Goal: Information Seeking & Learning: Understand process/instructions

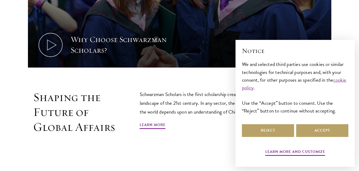
scroll to position [298, 0]
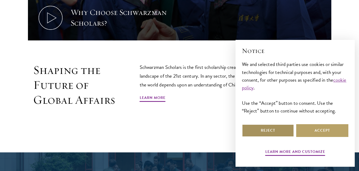
click at [281, 130] on button "Reject" at bounding box center [268, 130] width 52 height 13
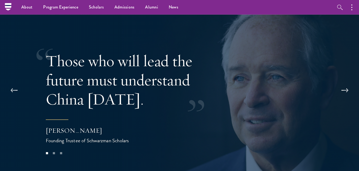
scroll to position [1014, 0]
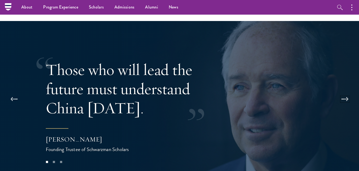
click at [348, 92] on button at bounding box center [345, 99] width 18 height 15
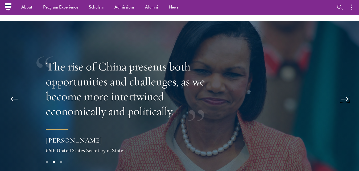
click at [347, 92] on button at bounding box center [345, 99] width 18 height 15
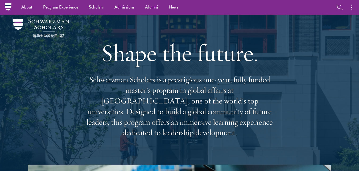
scroll to position [0, 0]
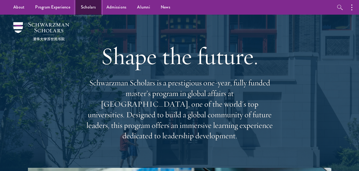
click at [92, 9] on link "Scholars" at bounding box center [89, 7] width 26 height 15
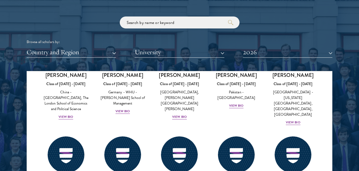
scroll to position [1286, 0]
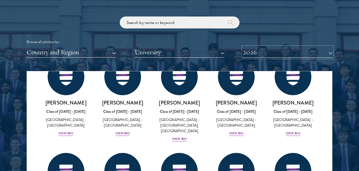
click at [247, 54] on button "2026" at bounding box center [287, 52] width 89 height 11
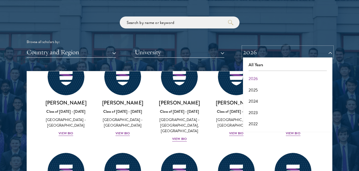
click at [247, 54] on button "2026" at bounding box center [287, 52] width 89 height 11
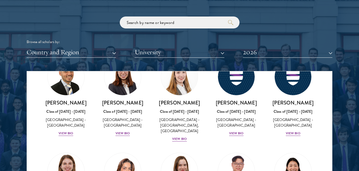
click at [116, 53] on div "Country and Region All Countries and Regions [GEOGRAPHIC_DATA] [GEOGRAPHIC_DATA…" at bounding box center [180, 52] width 306 height 11
click at [113, 53] on button "Country and Region" at bounding box center [71, 52] width 89 height 11
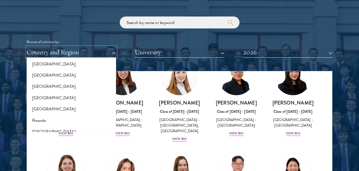
scroll to position [808, 0]
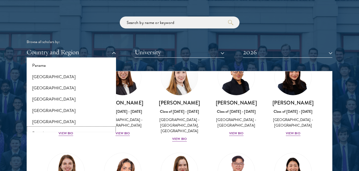
click at [39, 128] on button "Rwanda" at bounding box center [71, 133] width 86 height 11
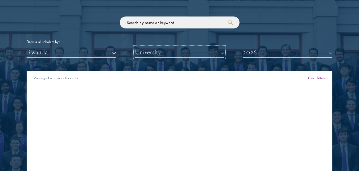
click at [222, 54] on button "University" at bounding box center [179, 52] width 89 height 11
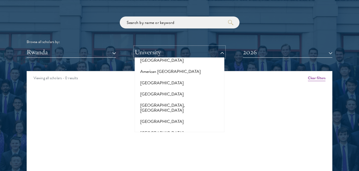
scroll to position [92, 0]
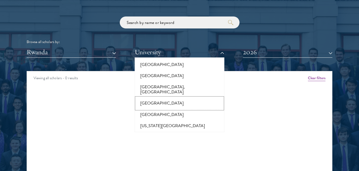
click at [171, 98] on button "[GEOGRAPHIC_DATA]" at bounding box center [179, 103] width 86 height 11
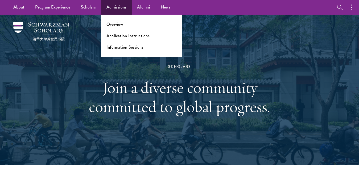
click at [113, 8] on link "Admissions" at bounding box center [116, 7] width 31 height 15
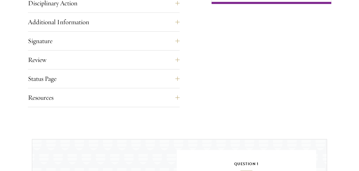
scroll to position [434, 0]
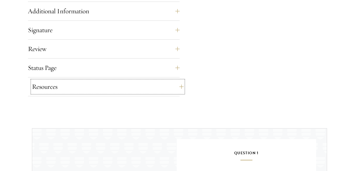
click at [182, 87] on button "Resources" at bounding box center [108, 86] width 152 height 13
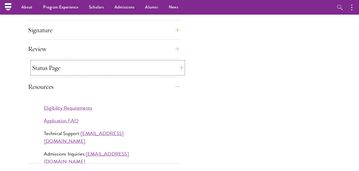
click at [182, 68] on button "Status Page" at bounding box center [108, 67] width 152 height 13
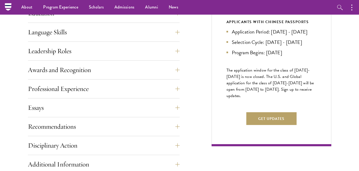
scroll to position [271, 0]
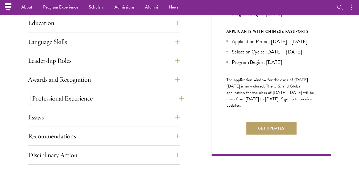
click at [182, 98] on button "Professional Experience" at bounding box center [108, 98] width 152 height 13
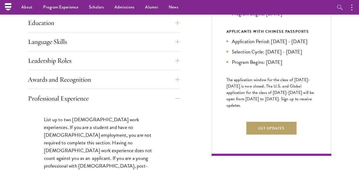
click at [176, 79] on button "Awards and Recognition" at bounding box center [108, 79] width 152 height 13
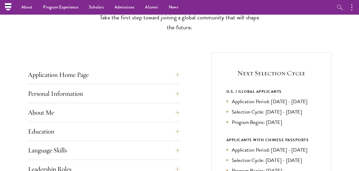
scroll to position [27, 0]
